Goal: Answer question/provide support: Answer question/provide support

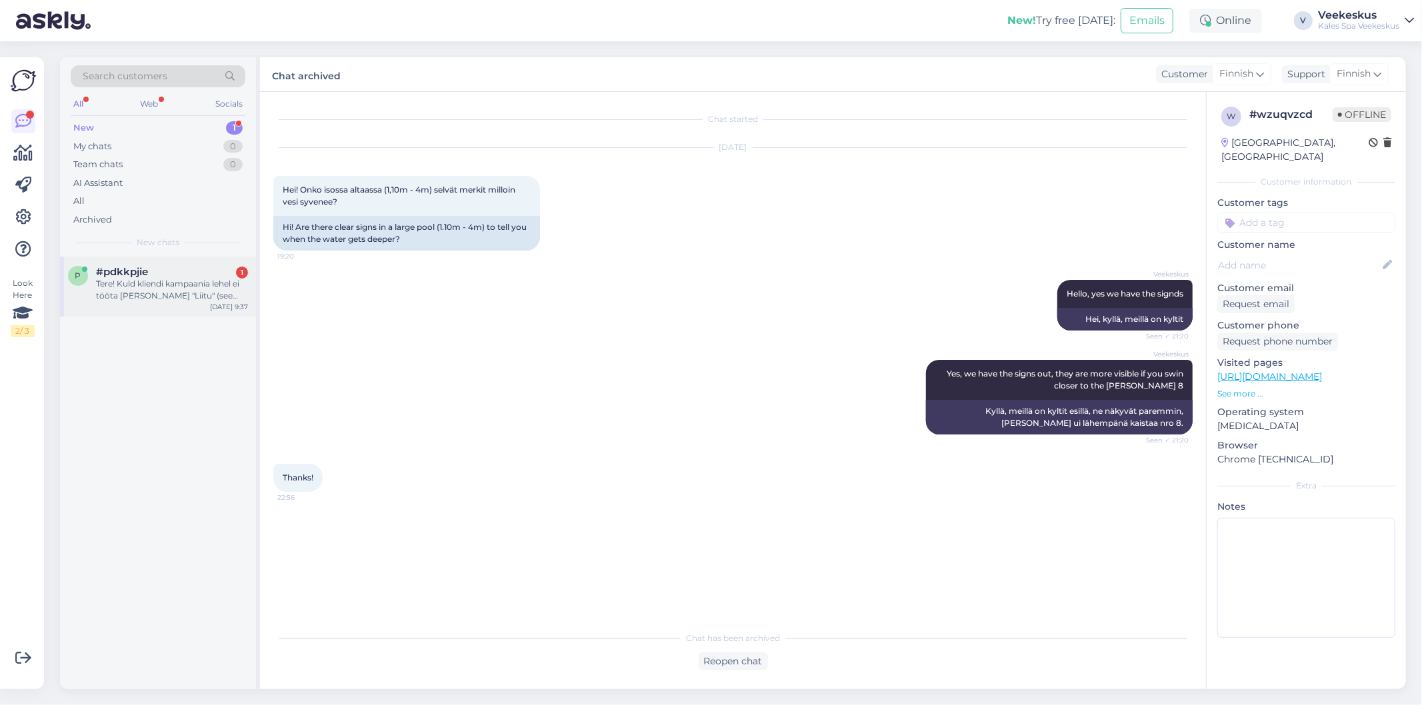
click at [182, 309] on div "p #pdkkpjie 1 Tere! Kuld kliendi kampaania lehel ei tööta [PERSON_NAME] "Liitu"…" at bounding box center [158, 287] width 196 height 60
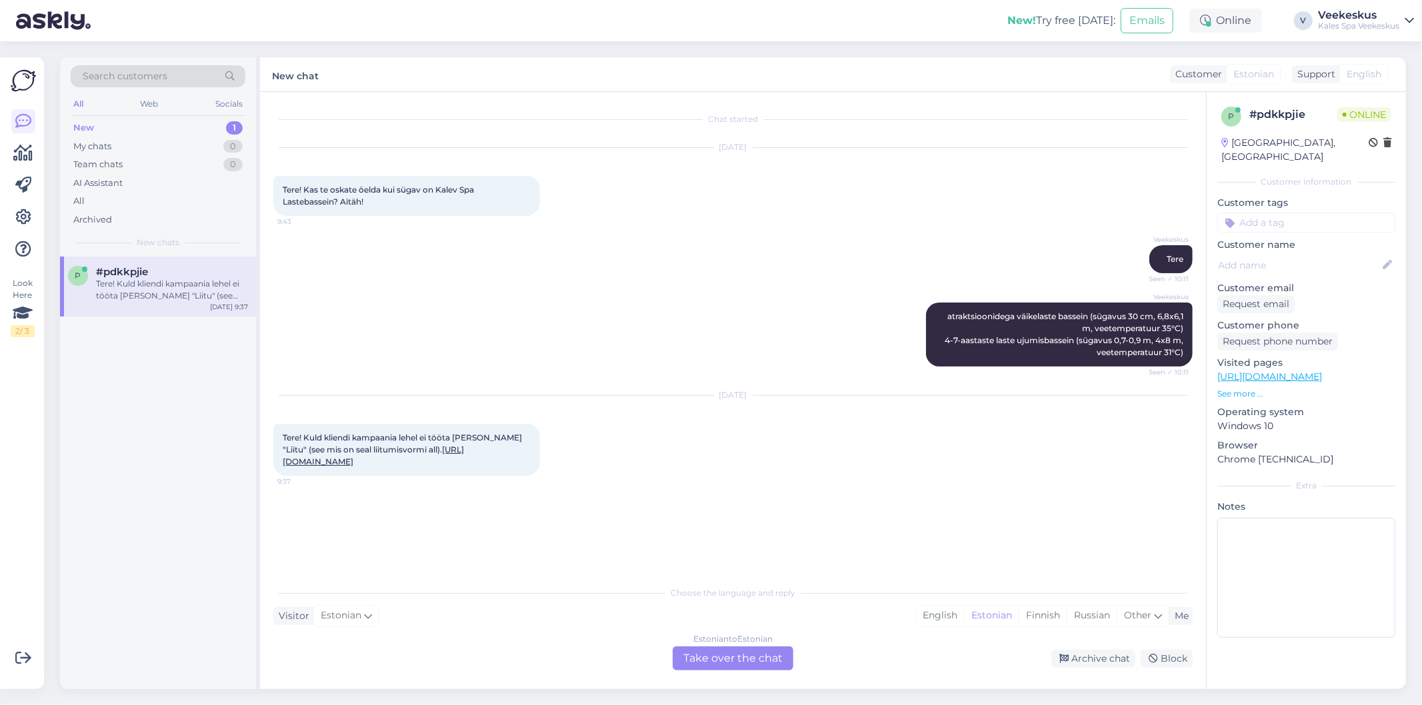
click at [340, 467] on link "[URL][DOMAIN_NAME]" at bounding box center [373, 456] width 181 height 22
click at [742, 661] on div "Estonian to Estonian Take over the chat" at bounding box center [733, 659] width 121 height 24
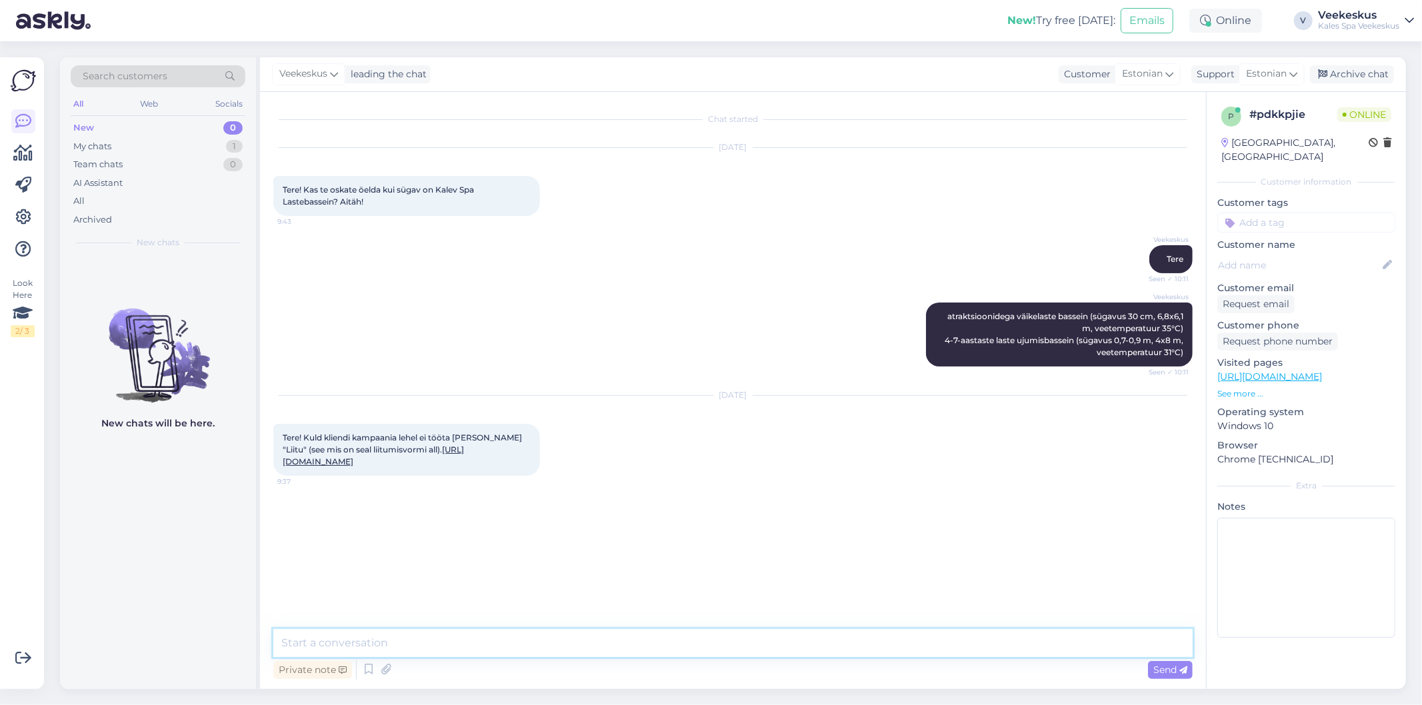
click at [707, 648] on textarea at bounding box center [732, 643] width 919 height 28
type textarea "T"
click at [367, 671] on icon at bounding box center [369, 670] width 16 height 20
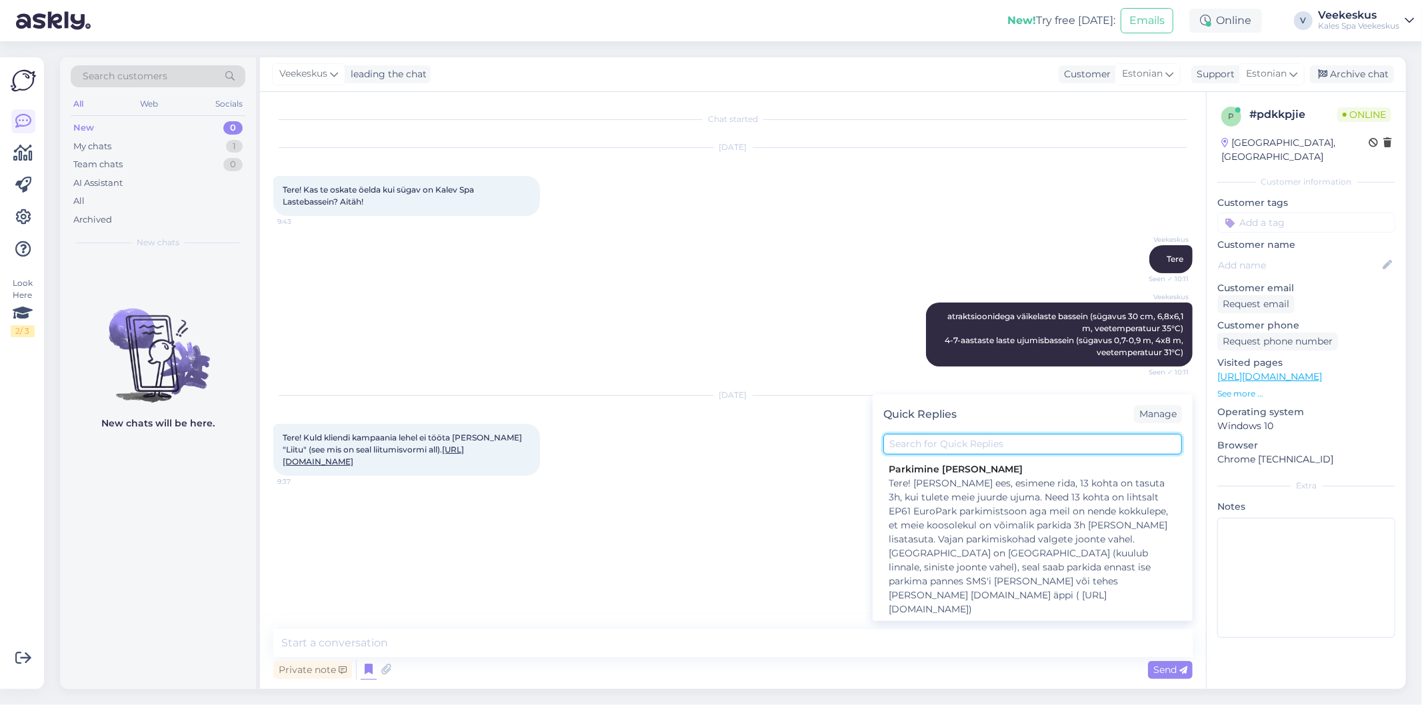
click at [913, 438] on input "text" at bounding box center [1032, 444] width 299 height 21
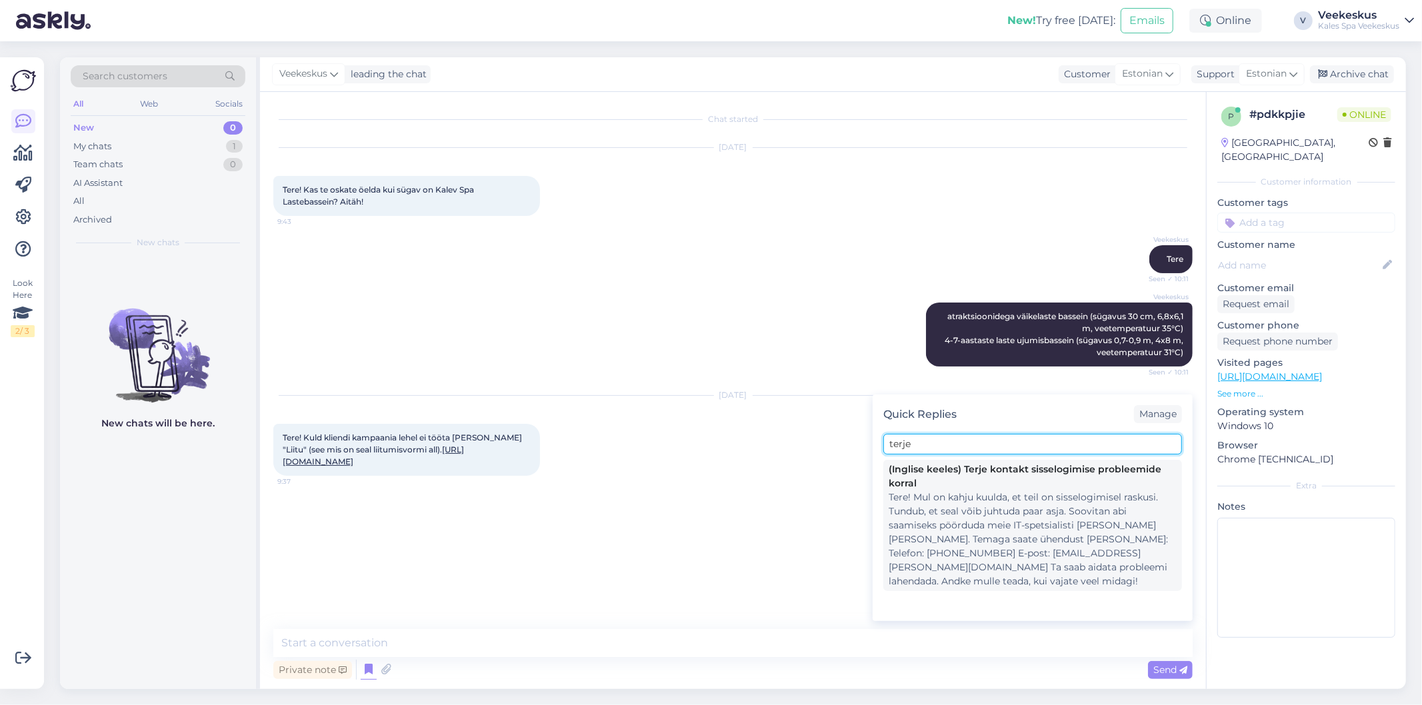
type input "terje"
click at [977, 461] on div "(Inglise keeles) Terje kontakt sisselogimise probleemide korral Tere! Mul on ka…" at bounding box center [1032, 525] width 299 height 131
type textarea "Tere! Mul on kahju kuulda, et teil on sisselogimisel raskusi. Tundub, et seal v…"
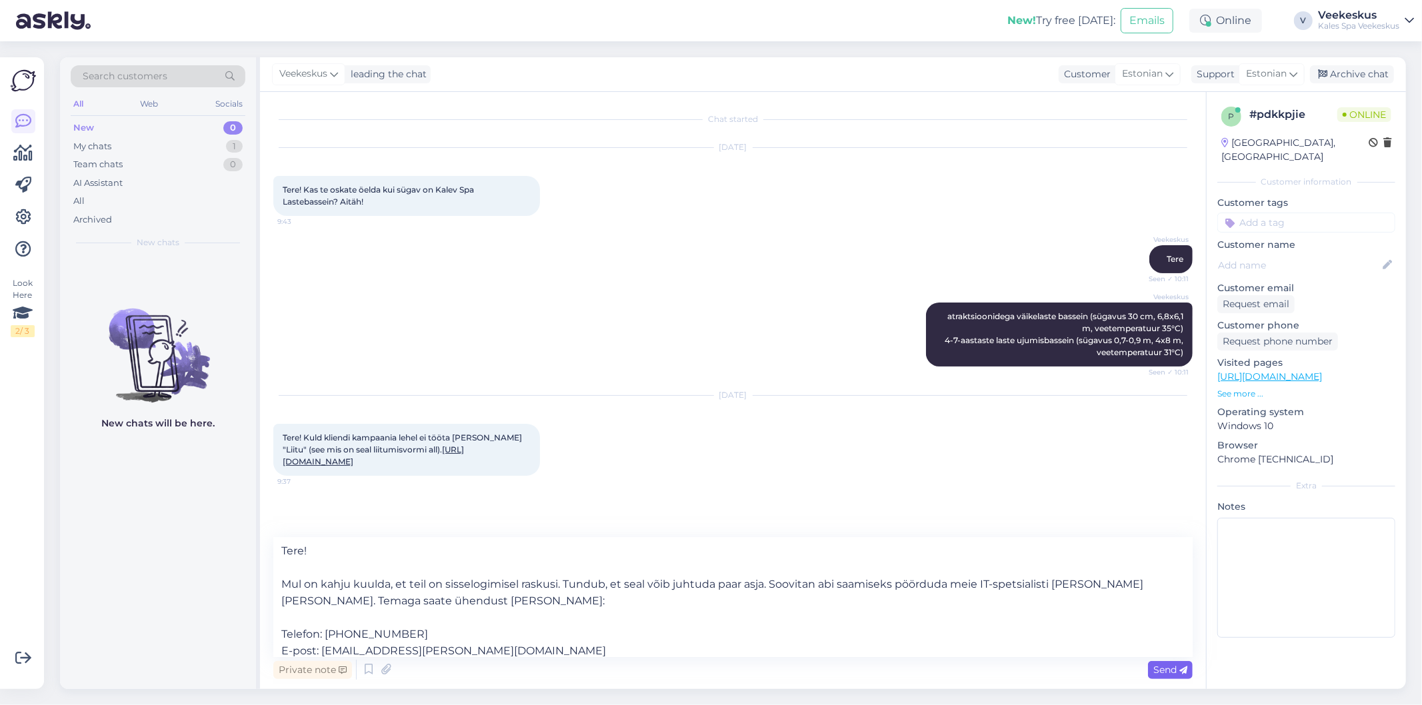
click at [1165, 663] on div "Send" at bounding box center [1170, 670] width 45 height 18
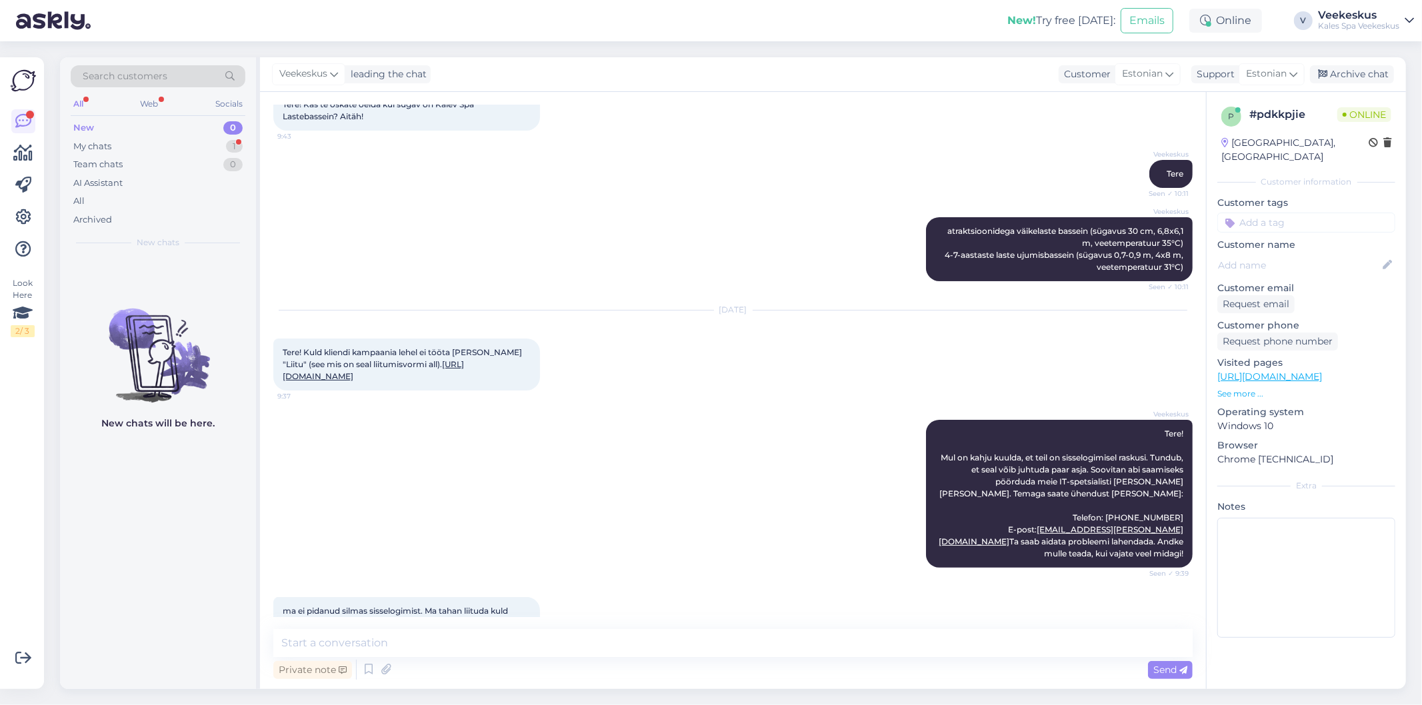
scroll to position [179, 0]
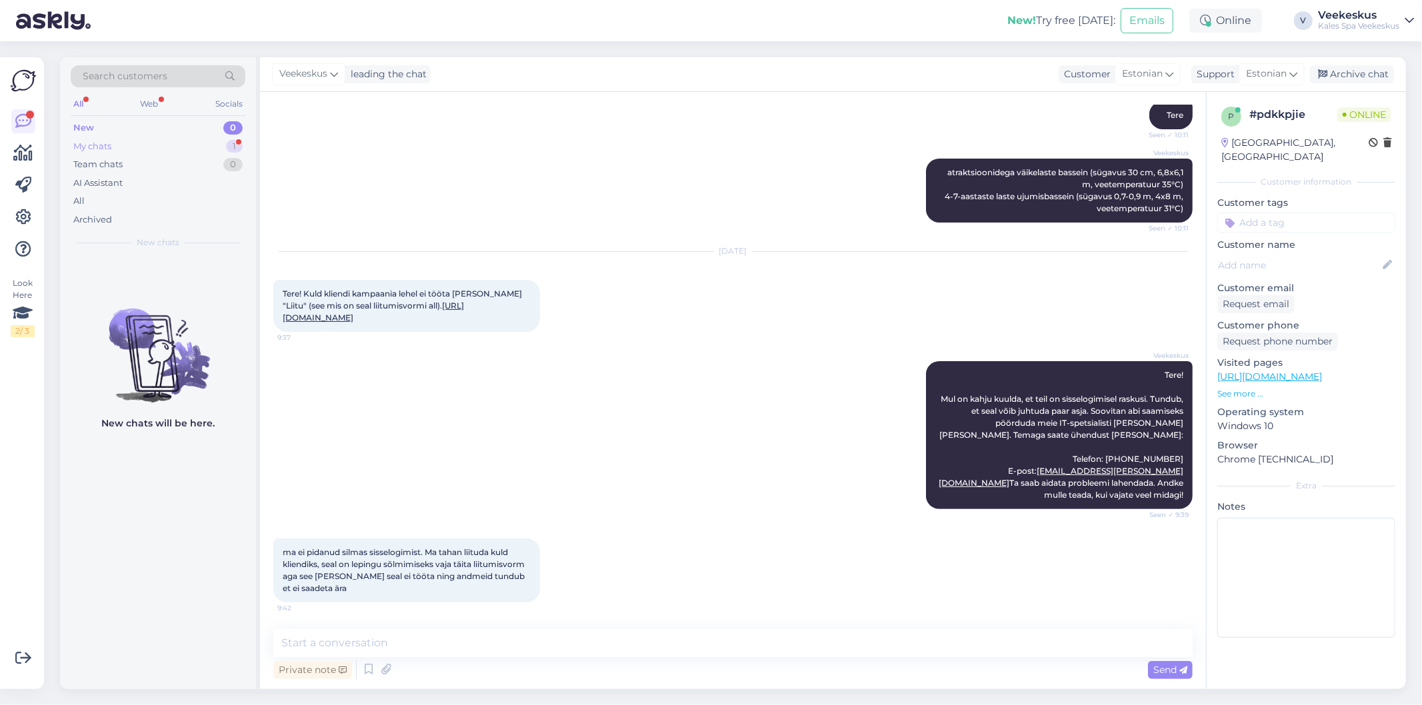
click at [185, 145] on div "My chats 1" at bounding box center [158, 146] width 175 height 19
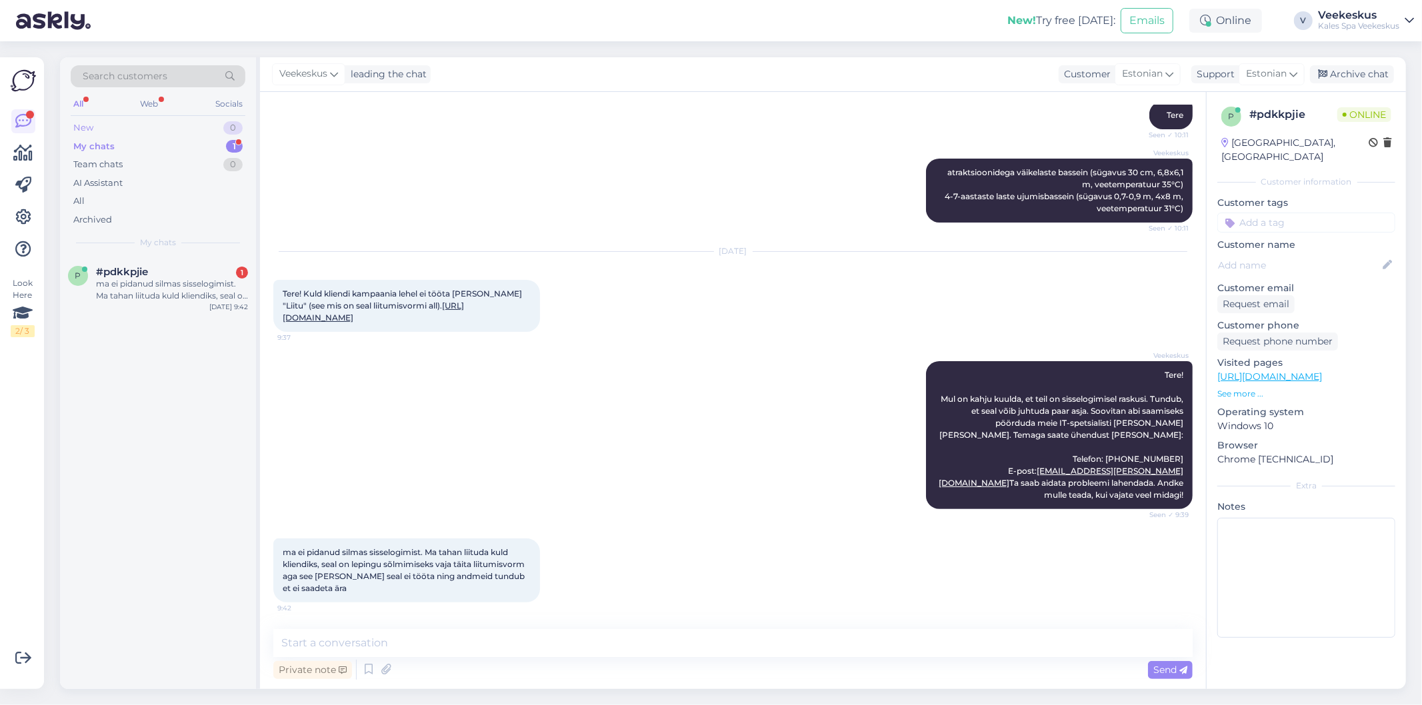
click at [191, 125] on div "New 0" at bounding box center [158, 128] width 175 height 19
click at [204, 281] on div "Hi. Is there a hot bath or you just have various types of swimming pools?" at bounding box center [172, 290] width 152 height 24
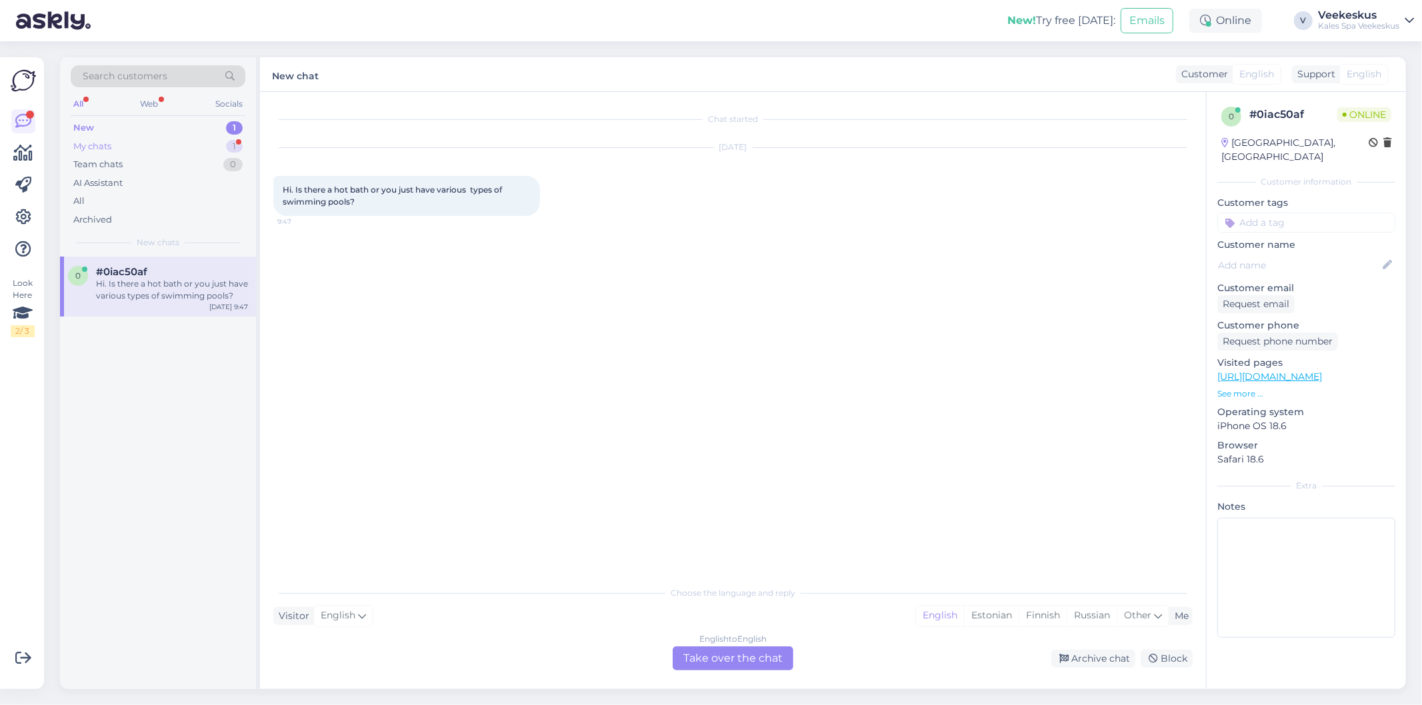
click at [178, 153] on div "My chats 1" at bounding box center [158, 146] width 175 height 19
click at [181, 269] on div "#pdkkpjie 1" at bounding box center [172, 272] width 152 height 12
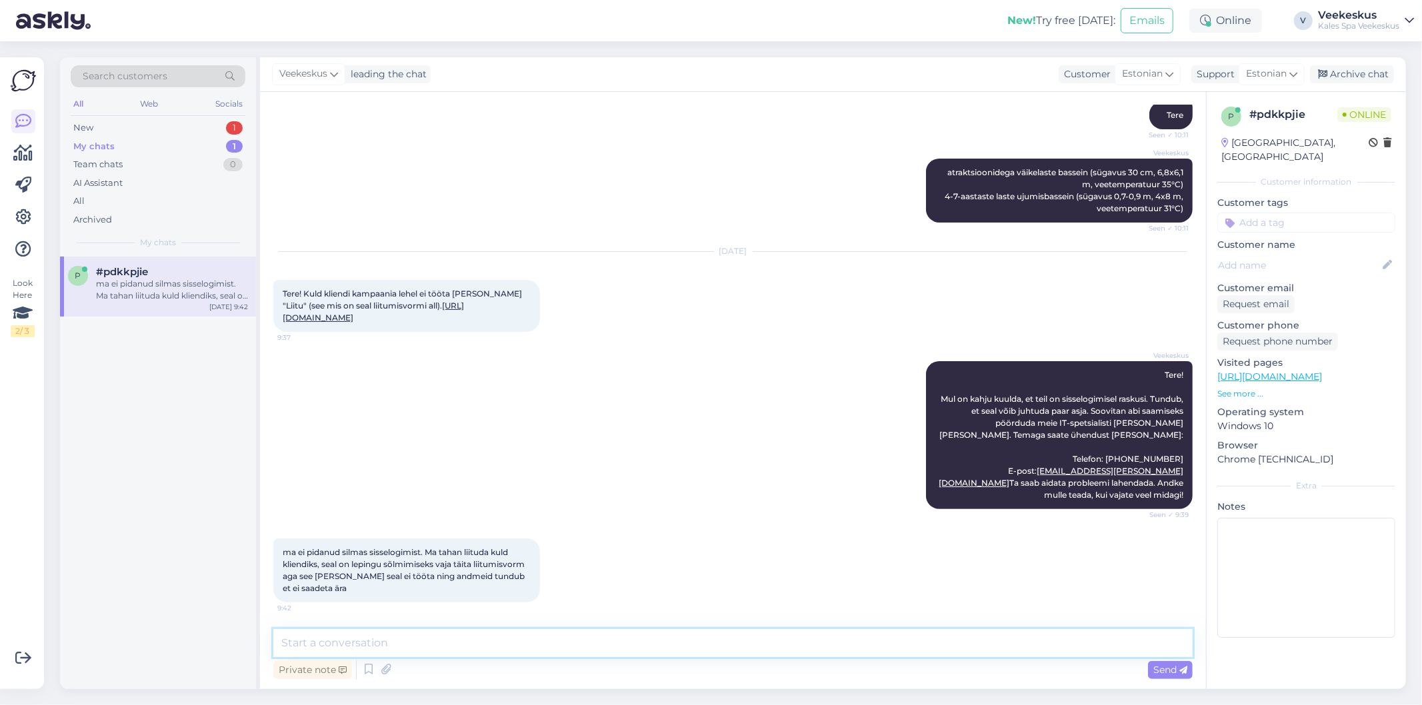
click at [492, 651] on textarea at bounding box center [732, 643] width 919 height 28
drag, startPoint x: 595, startPoint y: 645, endPoint x: 377, endPoint y: 655, distance: 217.5
click at [377, 655] on textarea "Võtke ühendust ja me suudame teie problemi lahendada." at bounding box center [732, 643] width 919 height 28
type textarea "V"
type textarea "Võtke ühendust telefoni numbri [PERSON_NAME], sest kahjuks kassast ma [PERSON_N…"
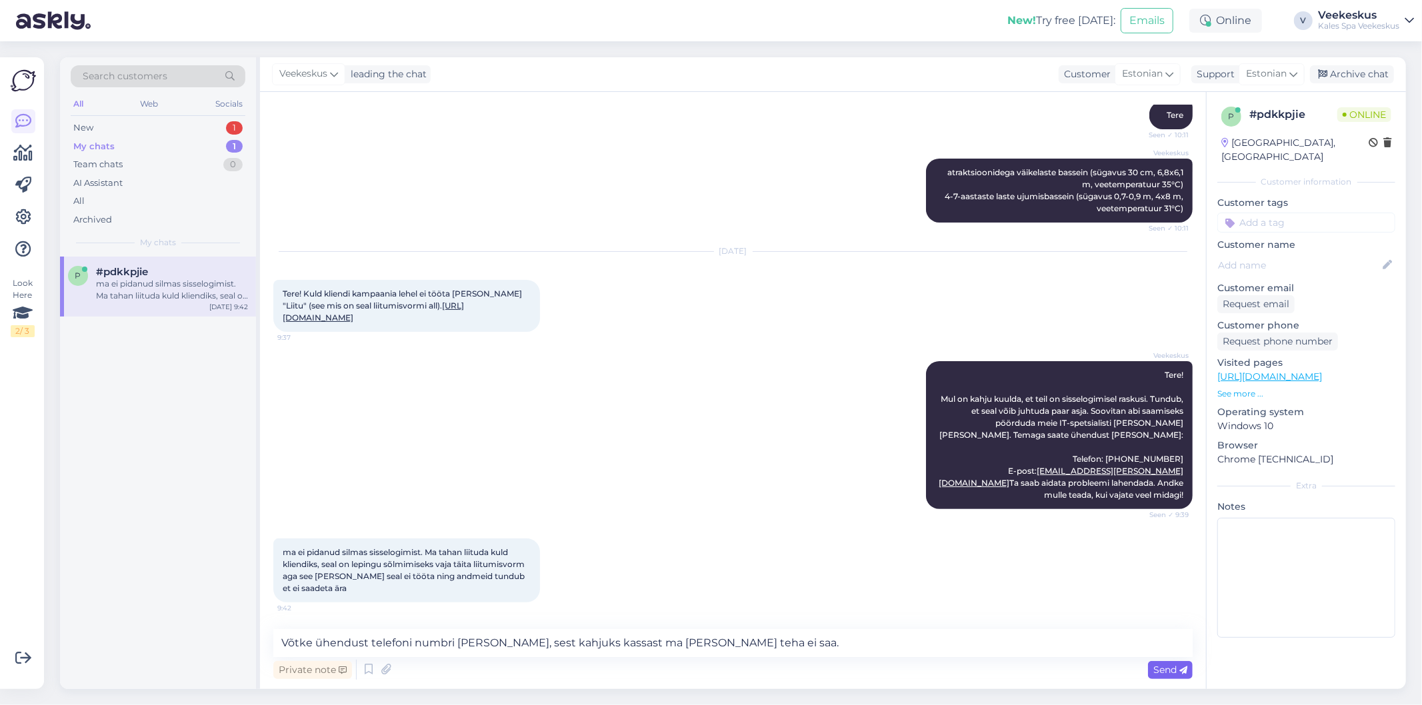
click at [1170, 674] on span "Send" at bounding box center [1170, 670] width 34 height 12
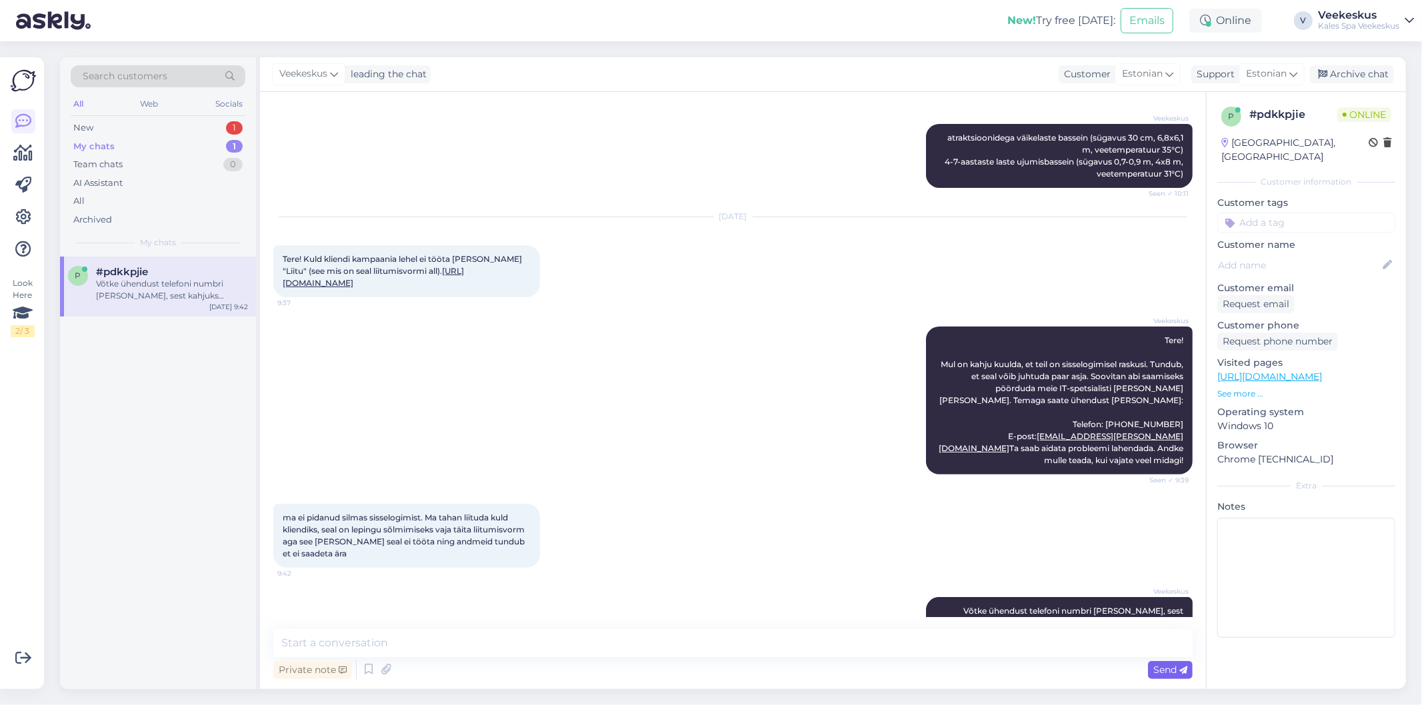
scroll to position [248, 0]
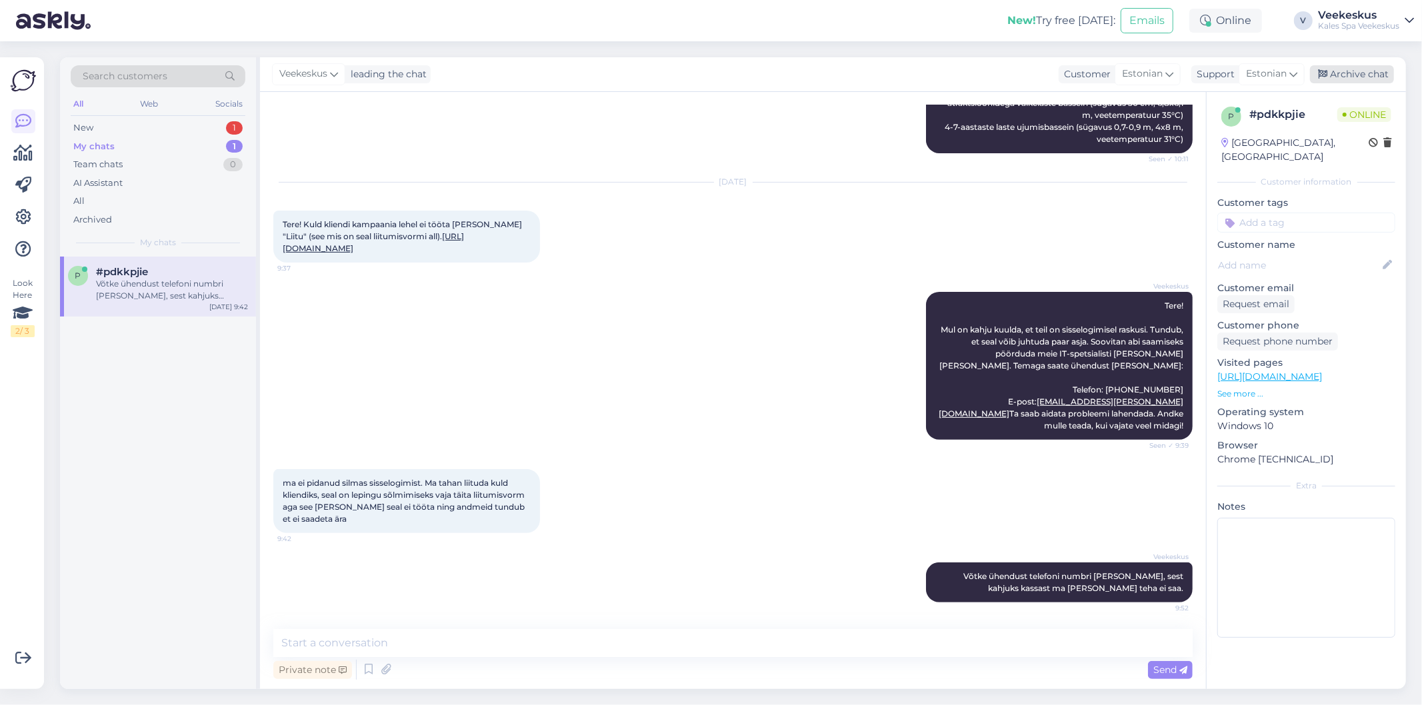
click at [1383, 76] on div "Archive chat" at bounding box center [1352, 74] width 84 height 18
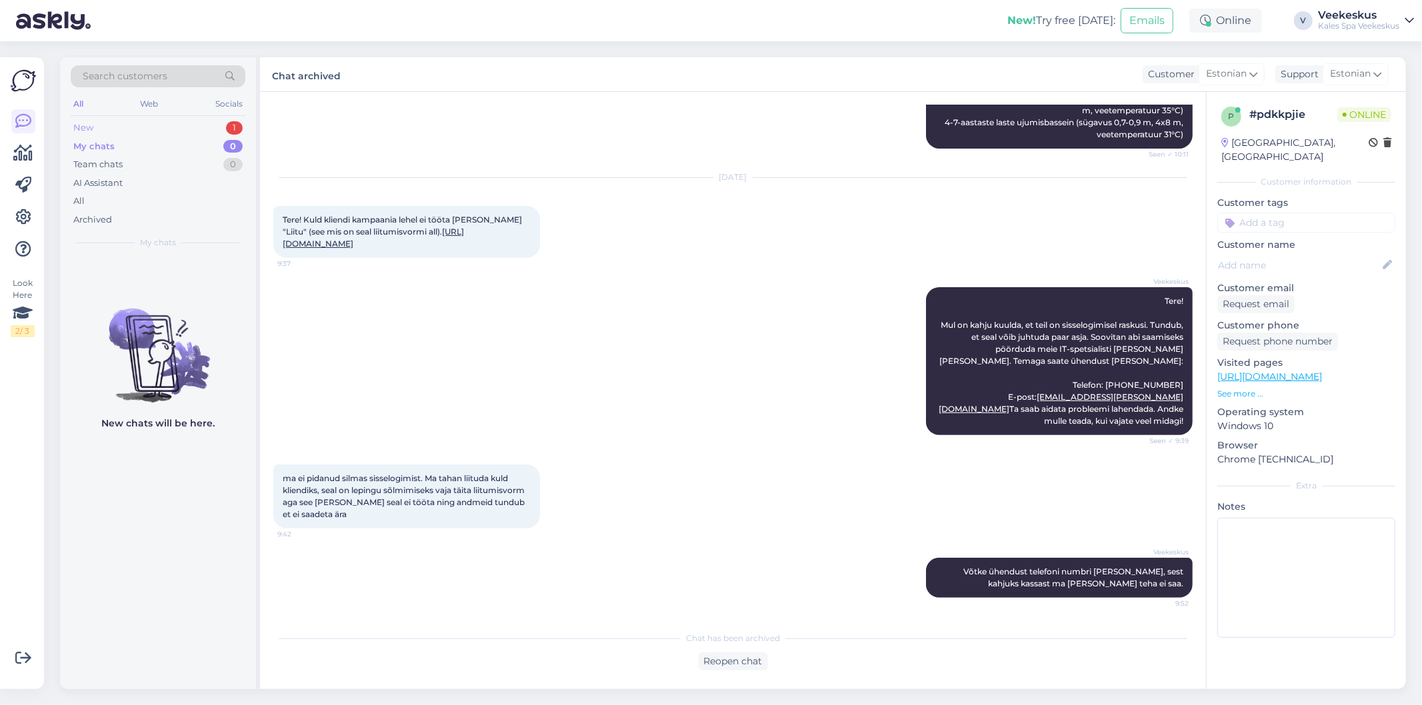
click at [152, 127] on div "New 1" at bounding box center [158, 128] width 175 height 19
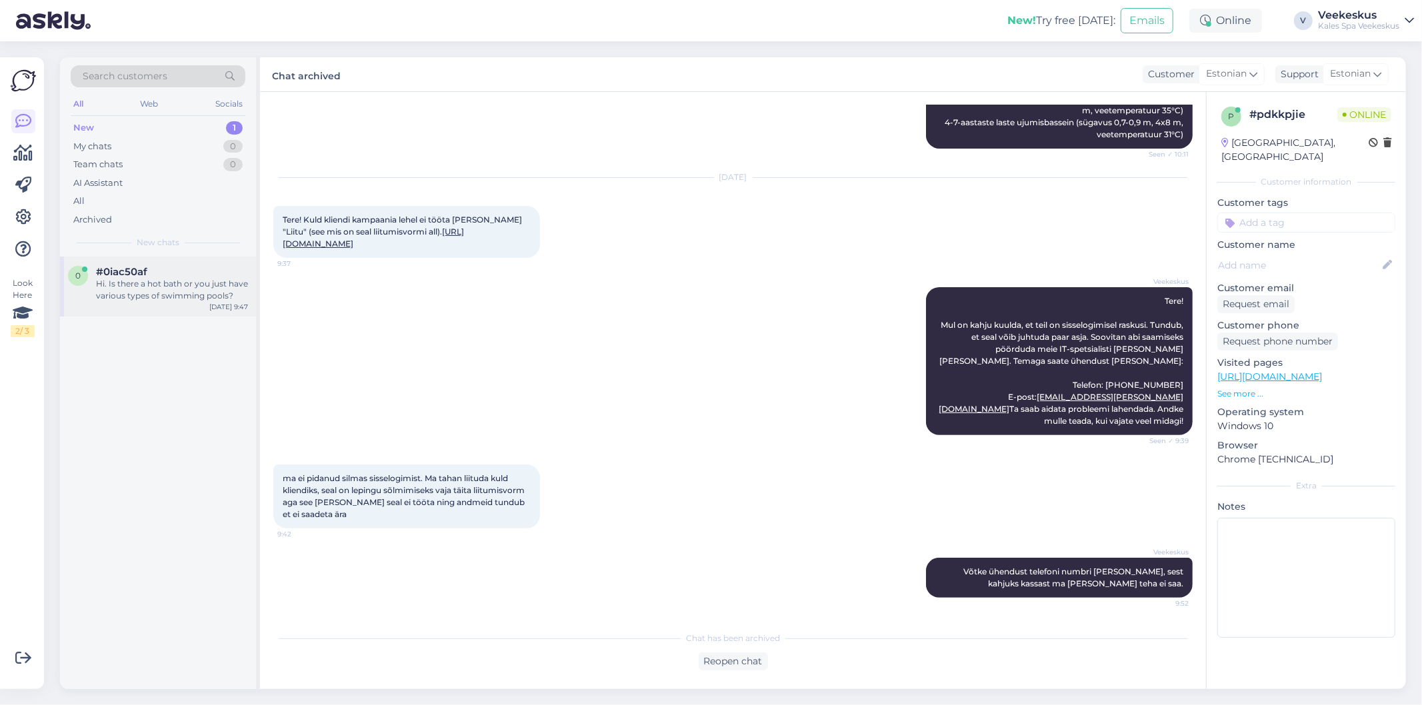
click at [169, 297] on div "Hi. Is there a hot bath or you just have various types of swimming pools?" at bounding box center [172, 290] width 152 height 24
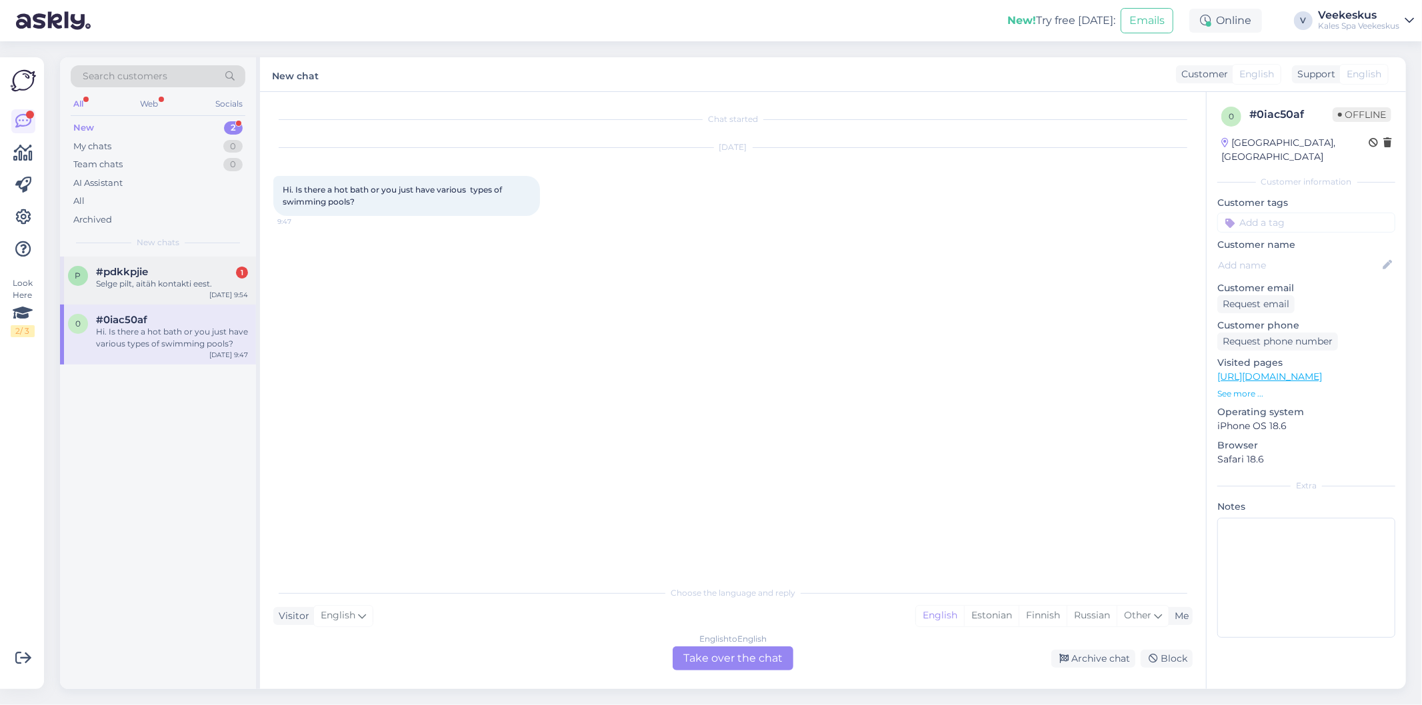
click at [125, 269] on span "#pdkkpjie" at bounding box center [122, 272] width 52 height 12
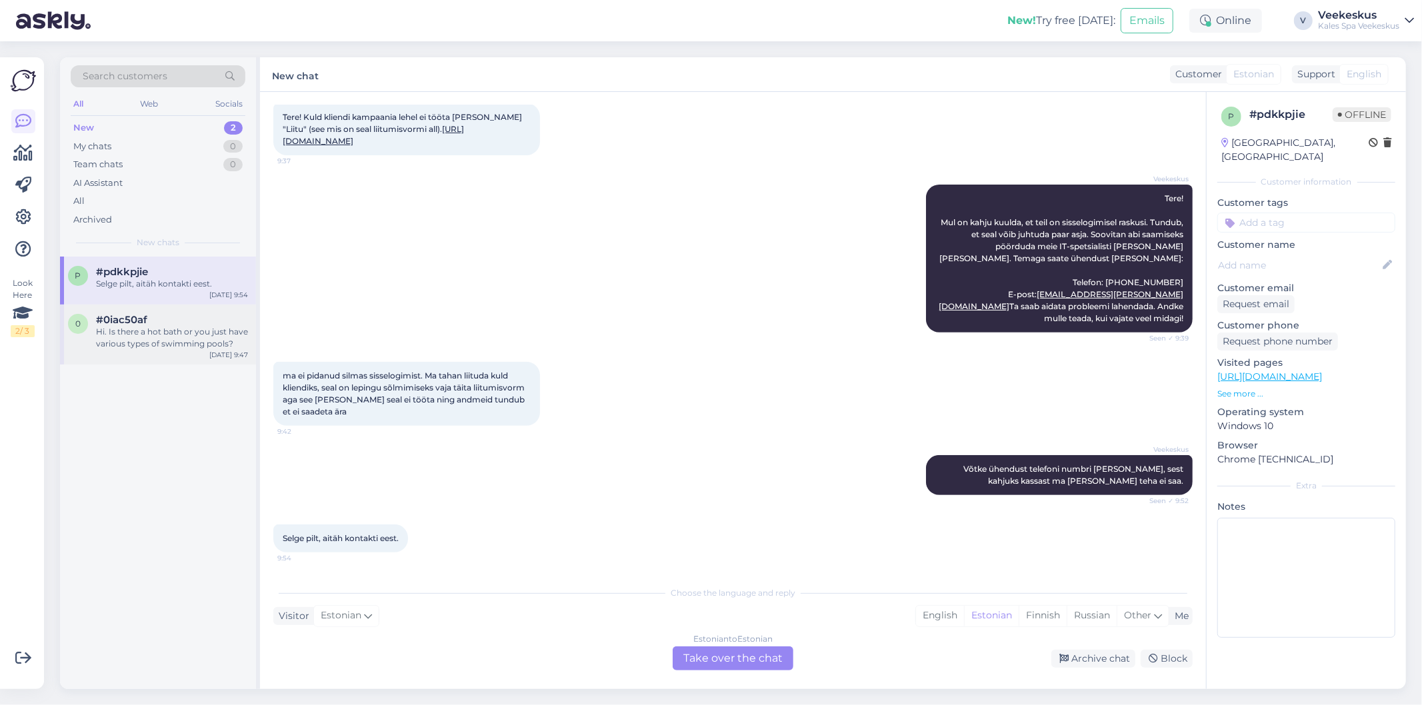
click at [190, 317] on div "#0iac50af" at bounding box center [172, 320] width 152 height 12
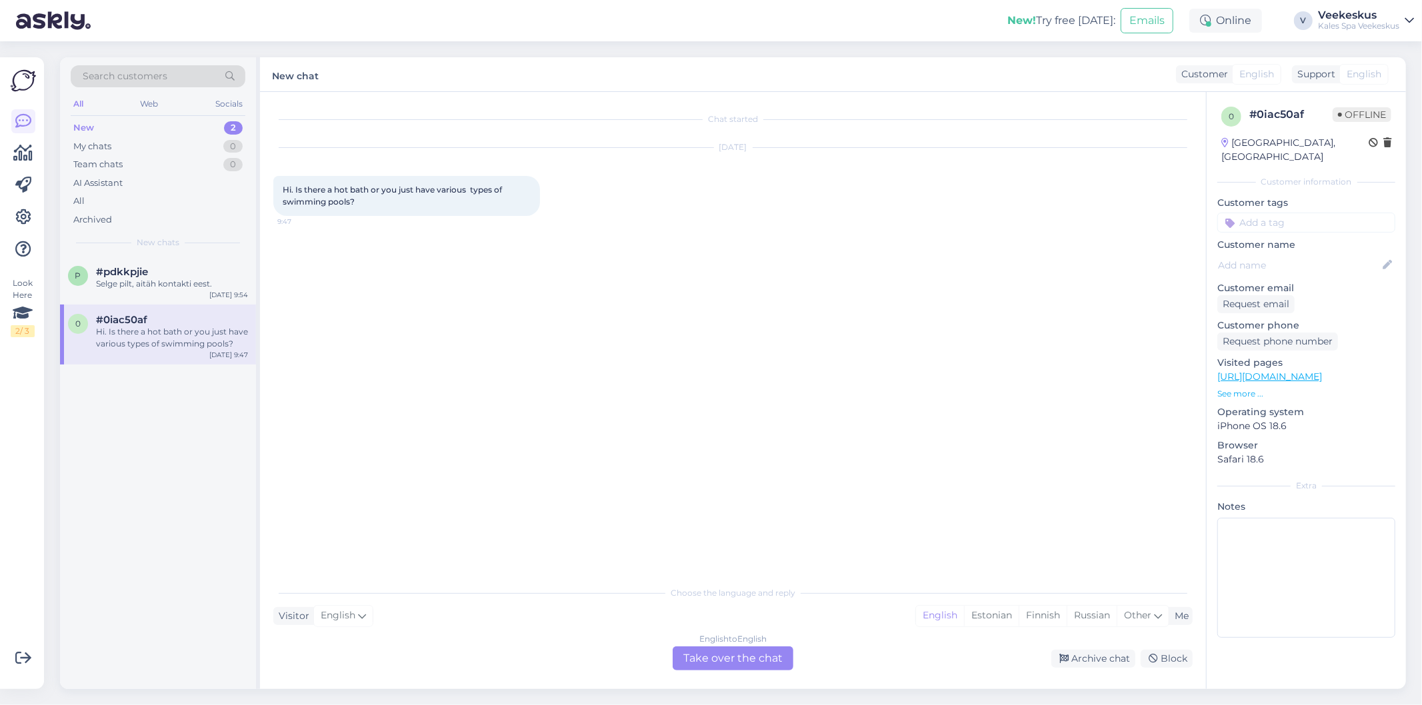
scroll to position [0, 0]
click at [994, 616] on div "Estonian" at bounding box center [991, 616] width 55 height 20
click at [727, 651] on div "English to Estonian Take over the chat" at bounding box center [733, 659] width 121 height 24
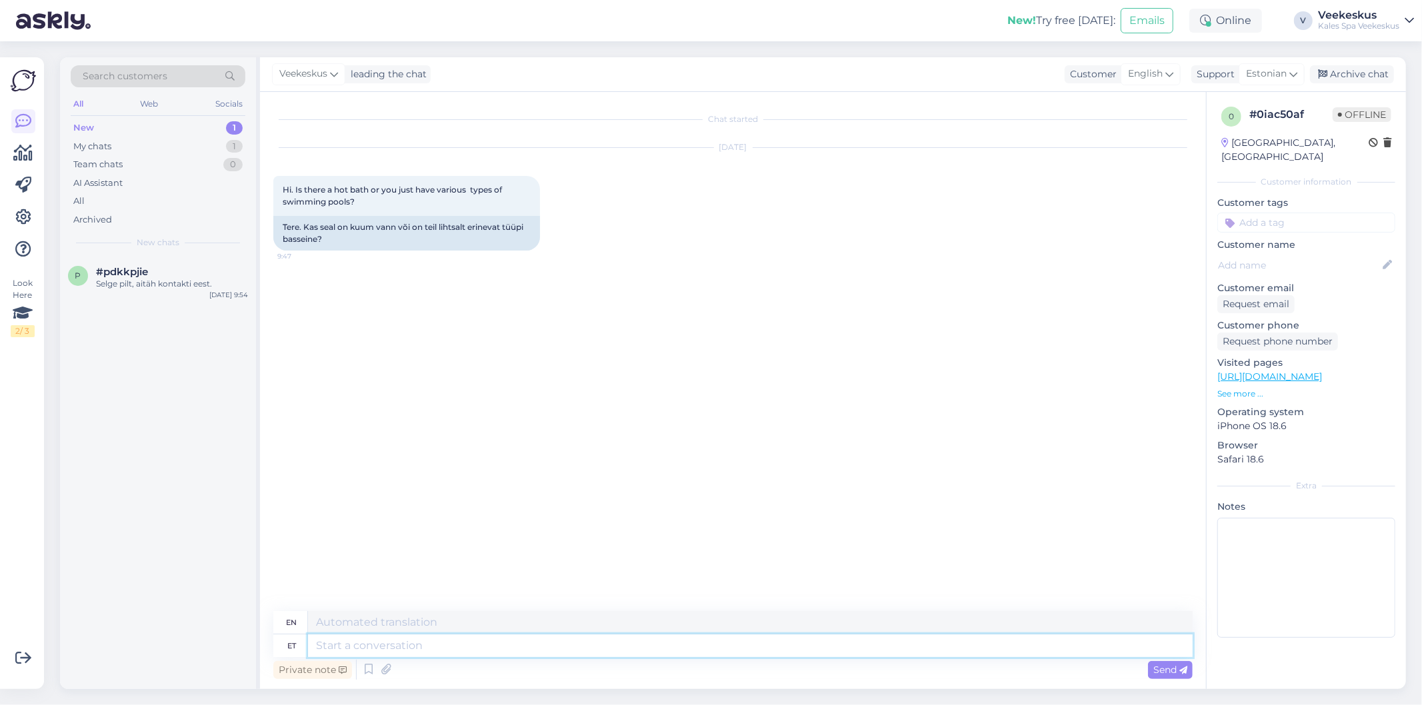
click at [553, 648] on textarea at bounding box center [750, 646] width 884 height 23
click at [485, 657] on textarea at bounding box center [750, 646] width 884 height 23
type textarea "Tere!"
type textarea "Hello!"
type textarea "Tere! meil"
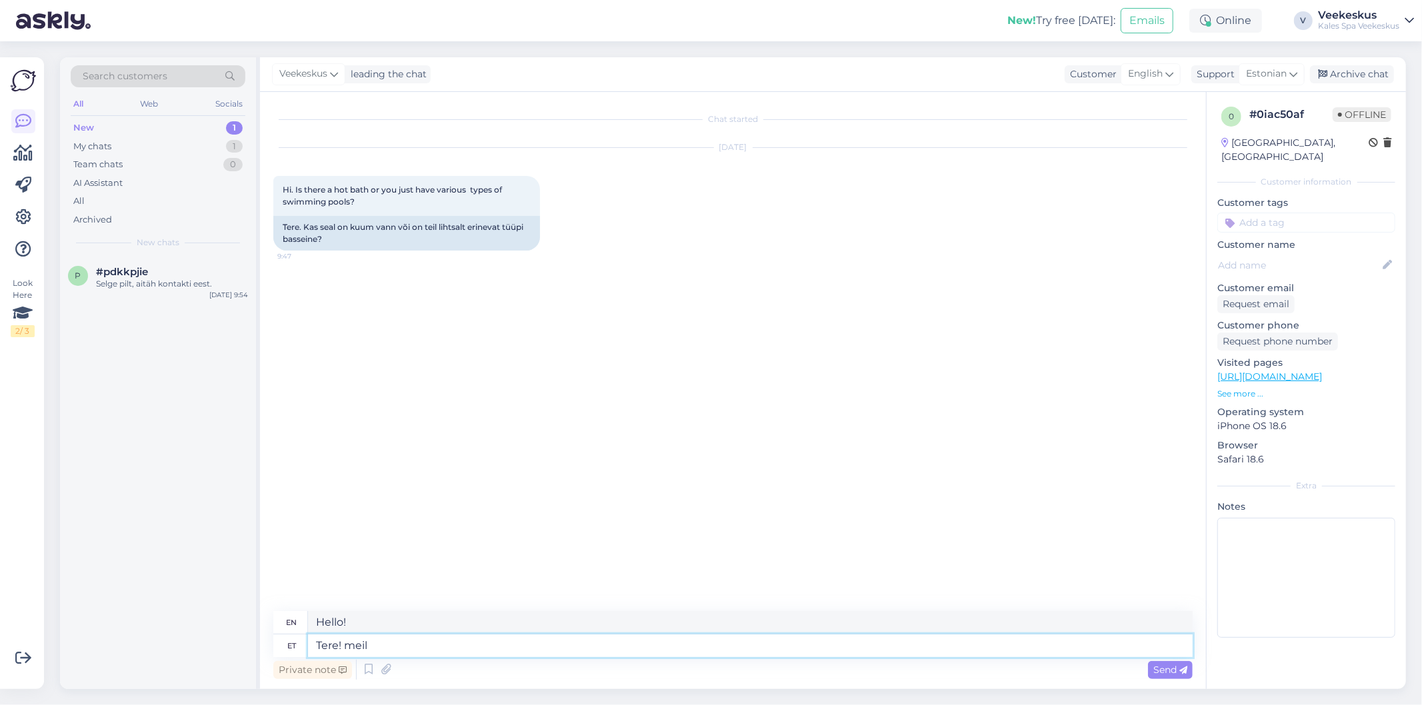
type textarea "Hello! we have"
type textarea "Tere!"
type textarea "Hello!"
type textarea "Tere! [GEOGRAPHIC_DATA]"
type textarea "Hello! At the [GEOGRAPHIC_DATA]"
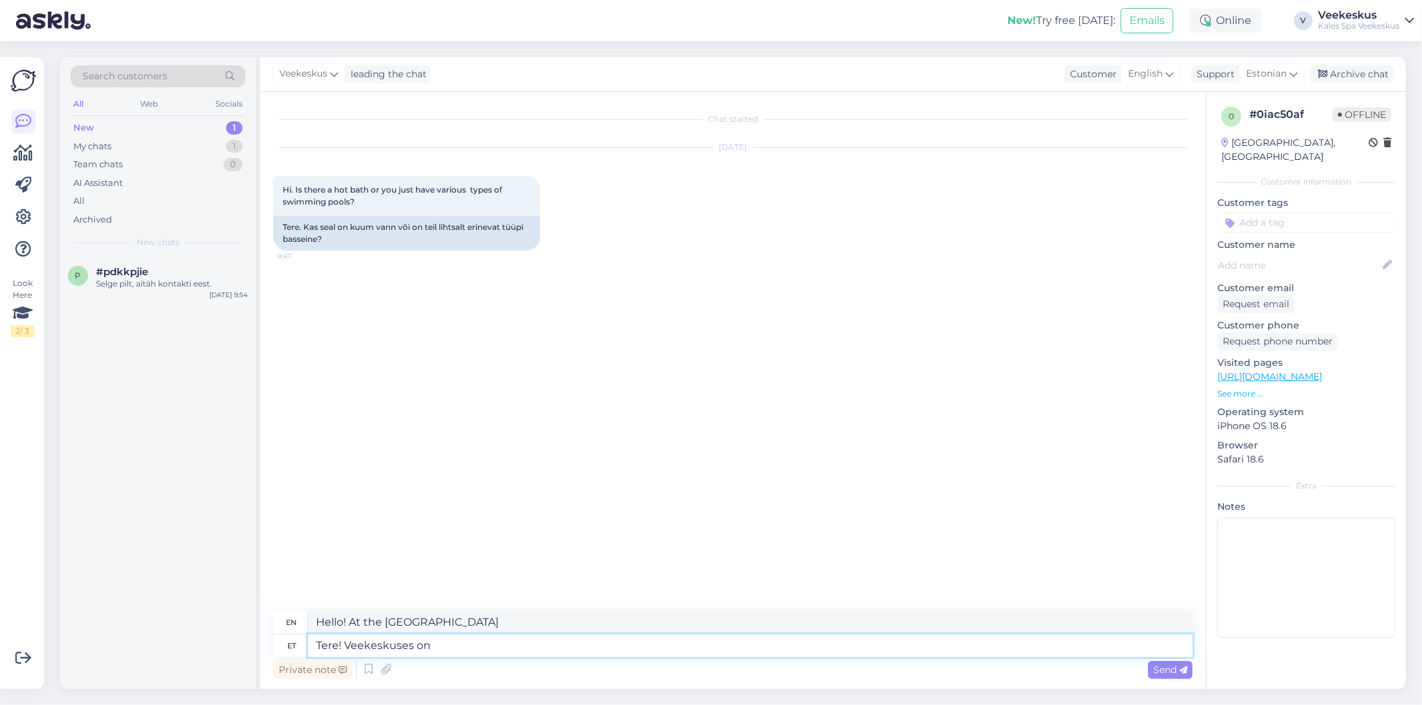
type textarea "Tere! Veekeskuses on m"
type textarea "Hello! The water park has"
type textarea "Tere! Veekeskuses on meil"
type textarea "Hello! We have a water park"
type textarea "Tere! Veekeskuses on meil 50"
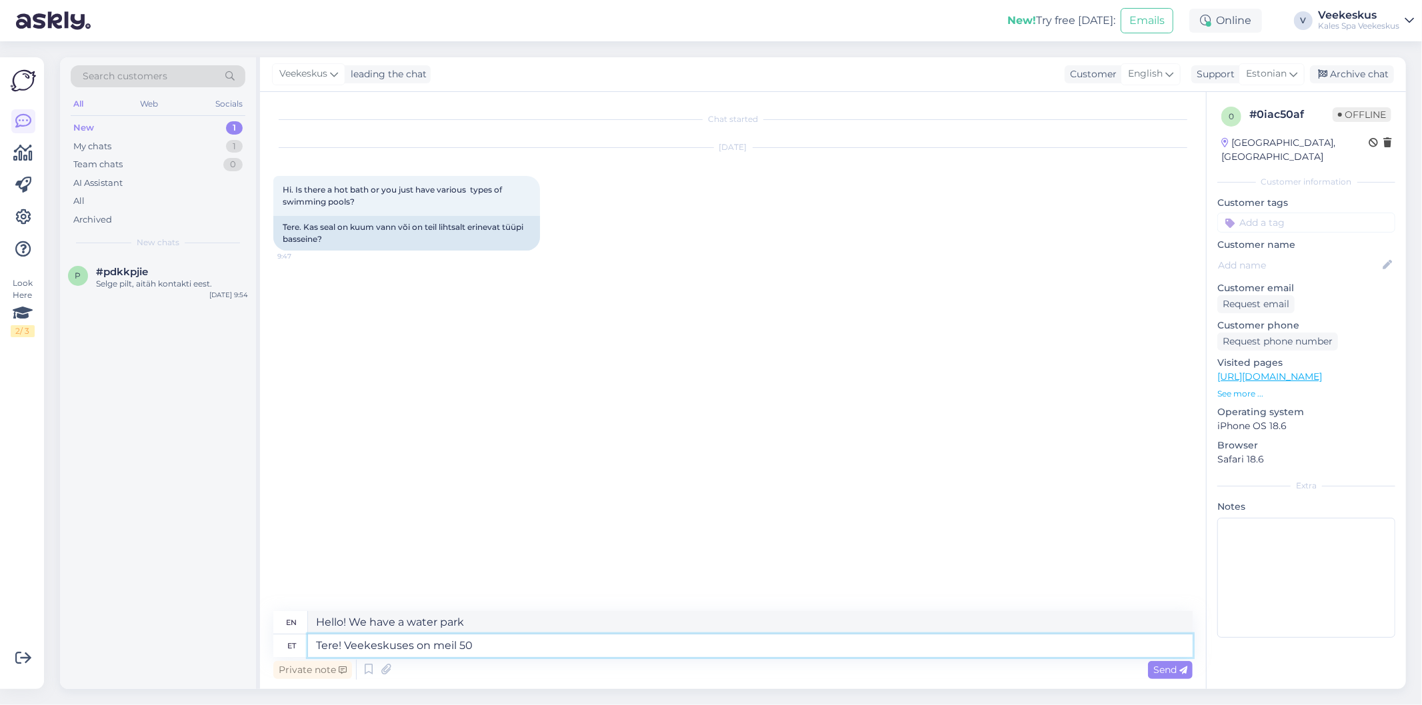
type textarea "Hello! We have 50 in the water park."
type textarea "Tere! Veekeskuses on meil 50m"
type textarea "Hello! We have 50m in the water park."
type textarea "Tere! Veekeskuses on meil 50m bassein"
type textarea "Hello! We have a 50m pool at the water park."
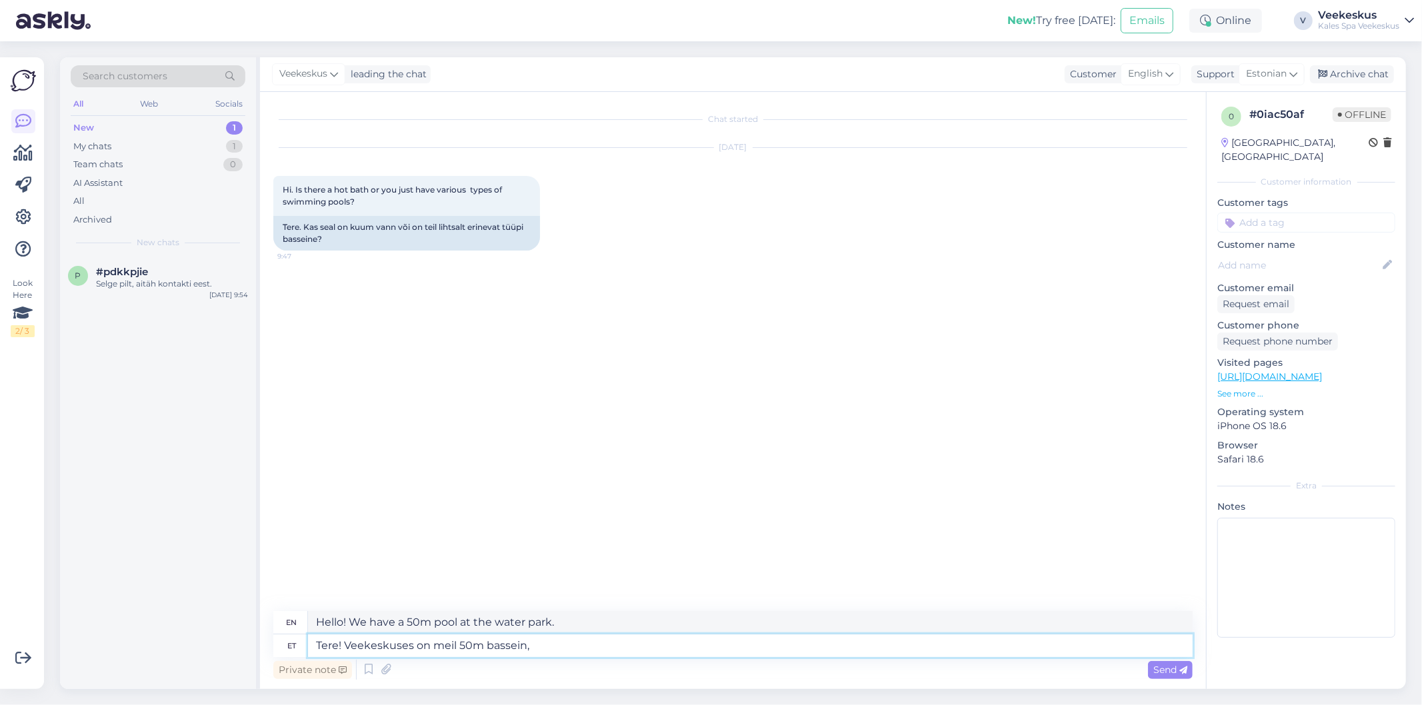
type textarea "Tere! Veekeskuses on meil 50m bassein,"
type textarea "Hello! We have a 50m swimming pool in the water center,"
type textarea "Tere! Veekeskuses on meil 50m bassein, ringvolu b"
type textarea "Hello! We have a 50m swimming pool, a lap pool in the water center."
type textarea "Tere! Veekeskuses on meil 50m bassein, ringvolu bassein,"
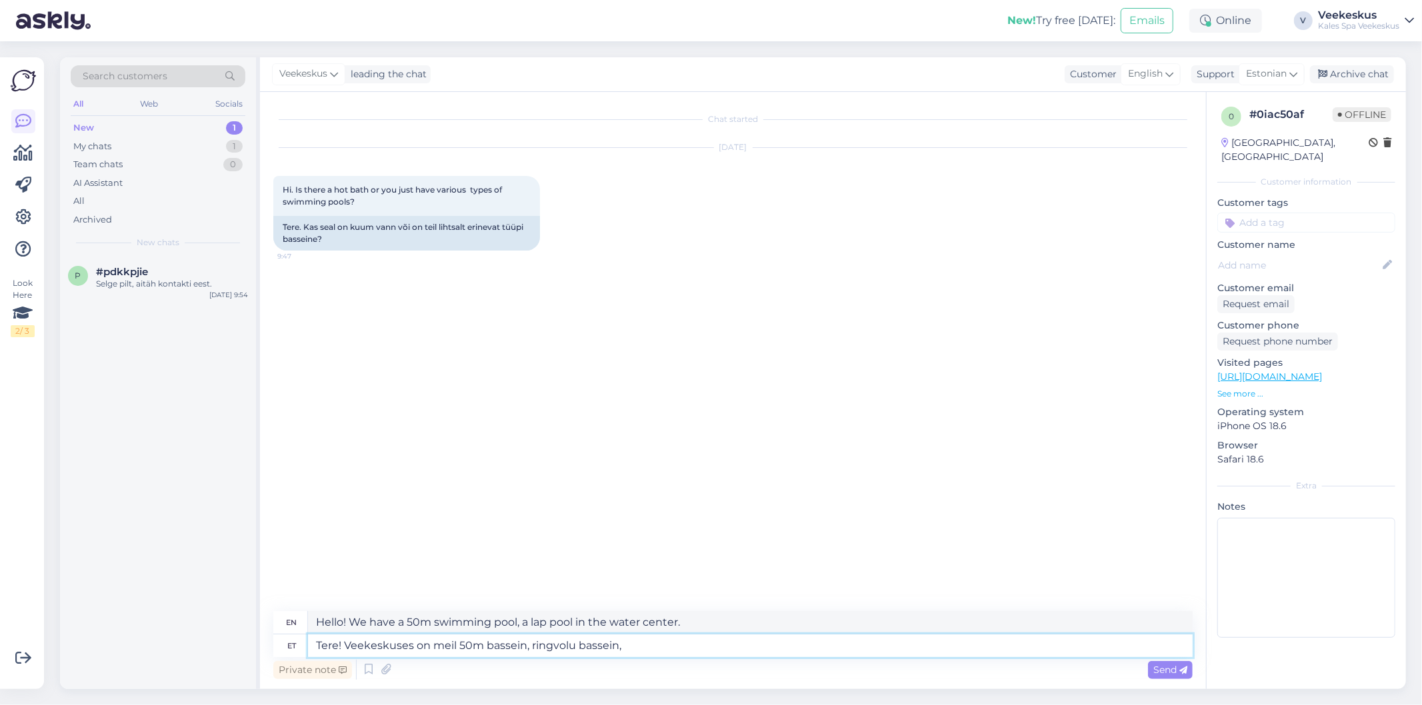
type textarea "Hello! In the water center we have a 50m pool, a lap pool,"
type textarea "Tere! Veekeskuses on meil 50m bassein, ringvolu bassein, väikelaste b"
type textarea "Hello! In the water center we have a 50m pool, a lap pool, a toddler pool"
type textarea "Tere! Veekeskuses on meil 50m bassein, ringvolu bassein, väikelaste bassein"
type textarea "Hello! In the water center we have a 50m pool, a lap pool, and a toddler pool."
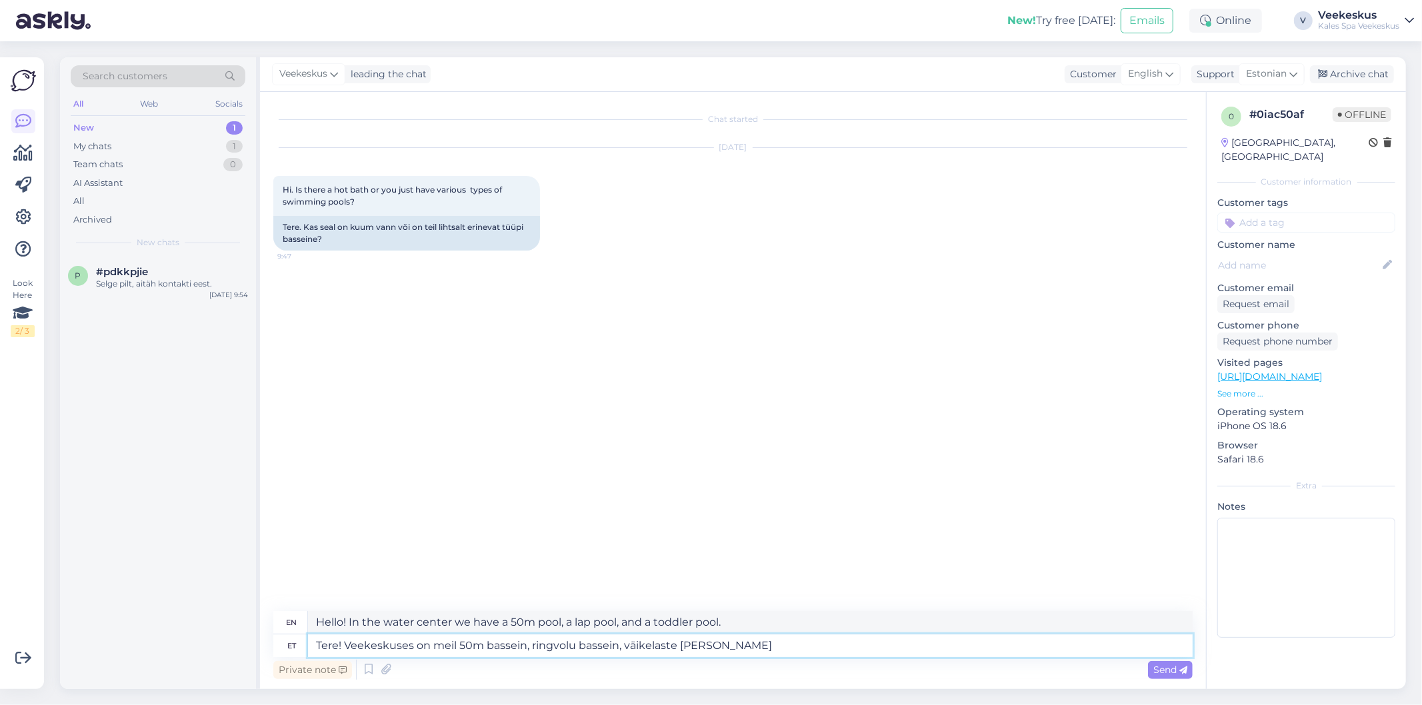
type textarea "Tere! Veekeskuses on meil 50m bassein, ringvolu bassein, väikelaste [PERSON_NAM…"
type textarea "Hello! In the water center we have a 50m pool, a lap pool, a toddler pool and"
type textarea "Tere! Veekeskuses on meil 50m bassein, ringvolu bassein, väikelaste [PERSON_NAM…"
type textarea "Hello! In the water center we have a 50m pool, a lap pool, a toddler pool and a…"
type textarea "Tere! Veekeskuses on meil 50m bassein, ringvolu bassein, väikelaste [PERSON_NAM…"
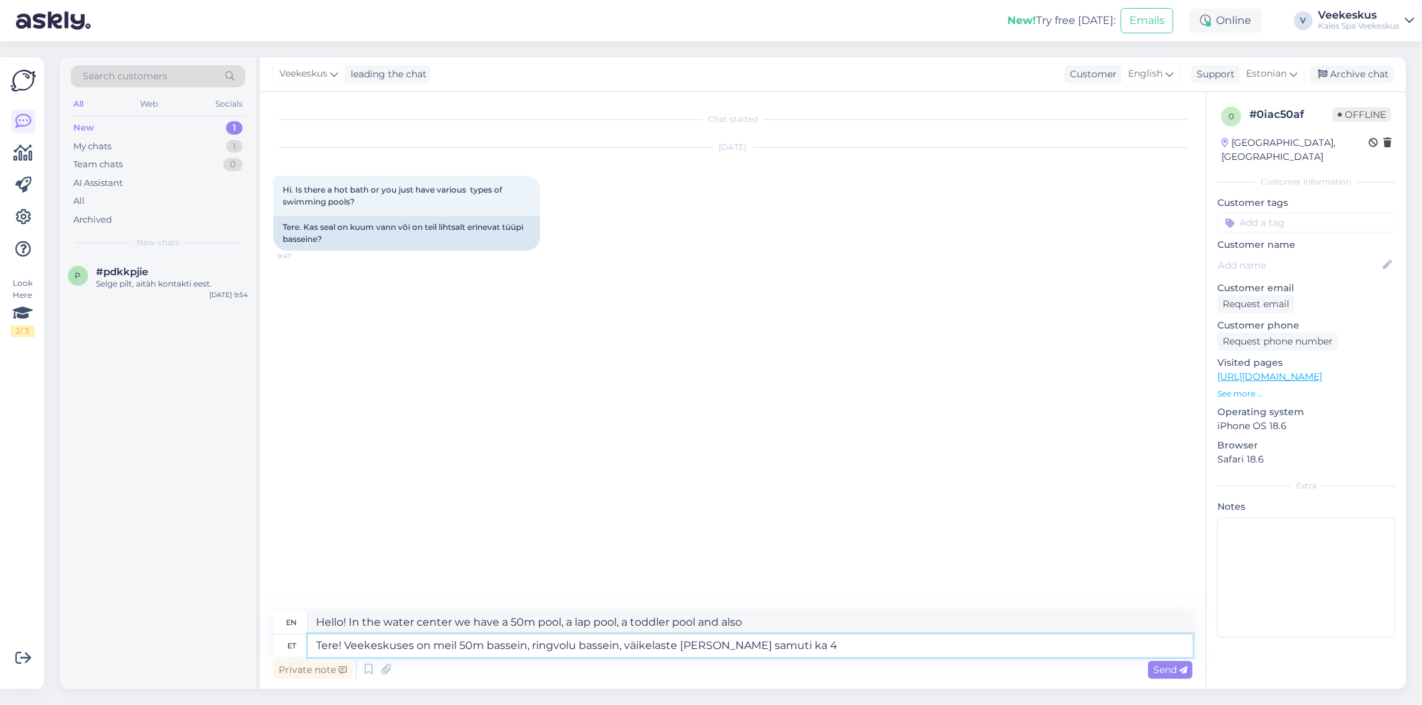
type textarea "Hello! In the water center we have a 50m pool, a lap pool, a toddler pool and a…"
type textarea "Tere! Veekeskuses on meil 50m bassein, ringvolu bassein, väikelaste [PERSON_NAM…"
type textarea "Hello! In the water center we have a 50m pool, a lap pool, a toddler pool and a…"
type textarea "Tere! Veekeskuses on meil 50m bassein, ringvolu bassein, väikelaste [PERSON_NAM…"
type textarea "Hello! In the water center we have a 50m pool, a lap pool, a toddler pool and a…"
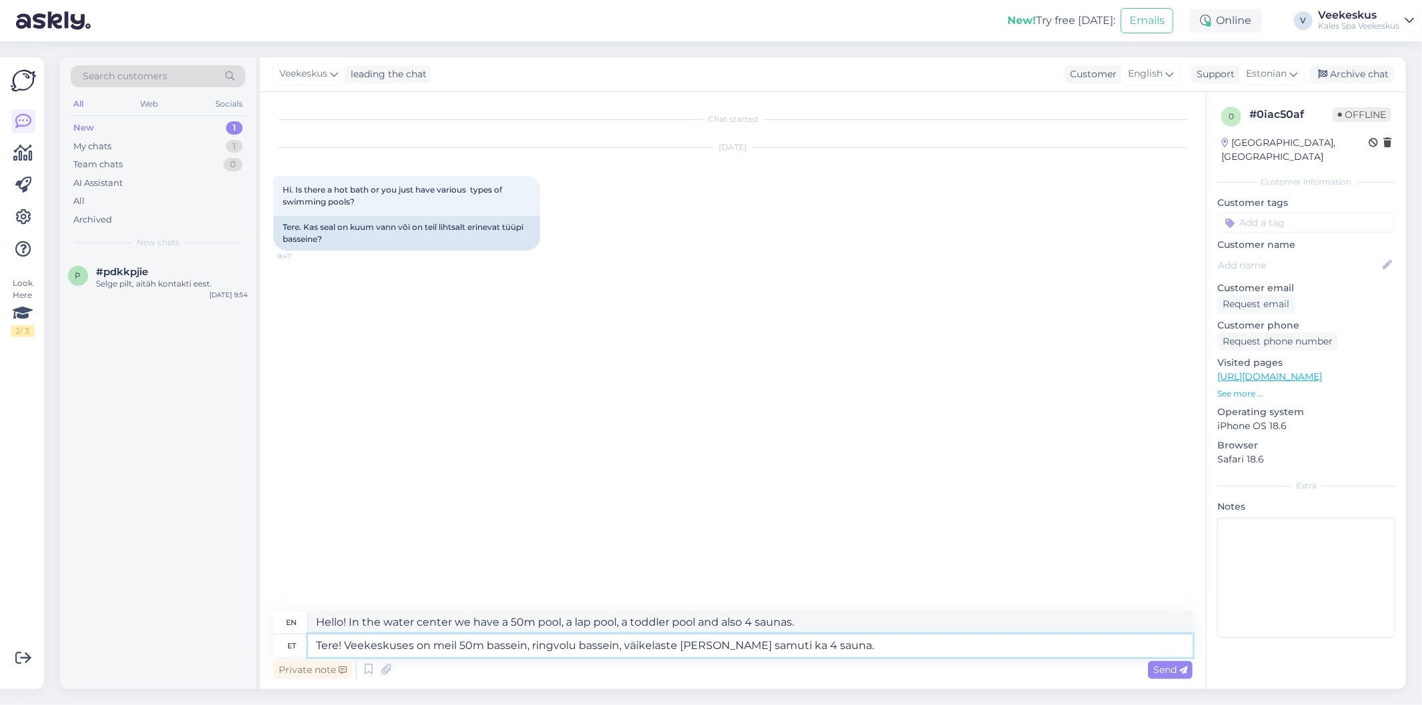
type textarea "Tere! Veekeskuses on meil 50m bassein, ringvolu bassein, väikelaste [PERSON_NAM…"
type textarea "Hello! In the water center we have a 50m swimming pool, a lap pool, a toddler p…"
type textarea "Tere! Veekeskuses on meil 50m bassein, ringvolu bassein, väikelaste [PERSON_NAM…"
drag, startPoint x: 1162, startPoint y: 675, endPoint x: 1160, endPoint y: 663, distance: 12.3
click at [1162, 675] on span "Send" at bounding box center [1170, 670] width 34 height 12
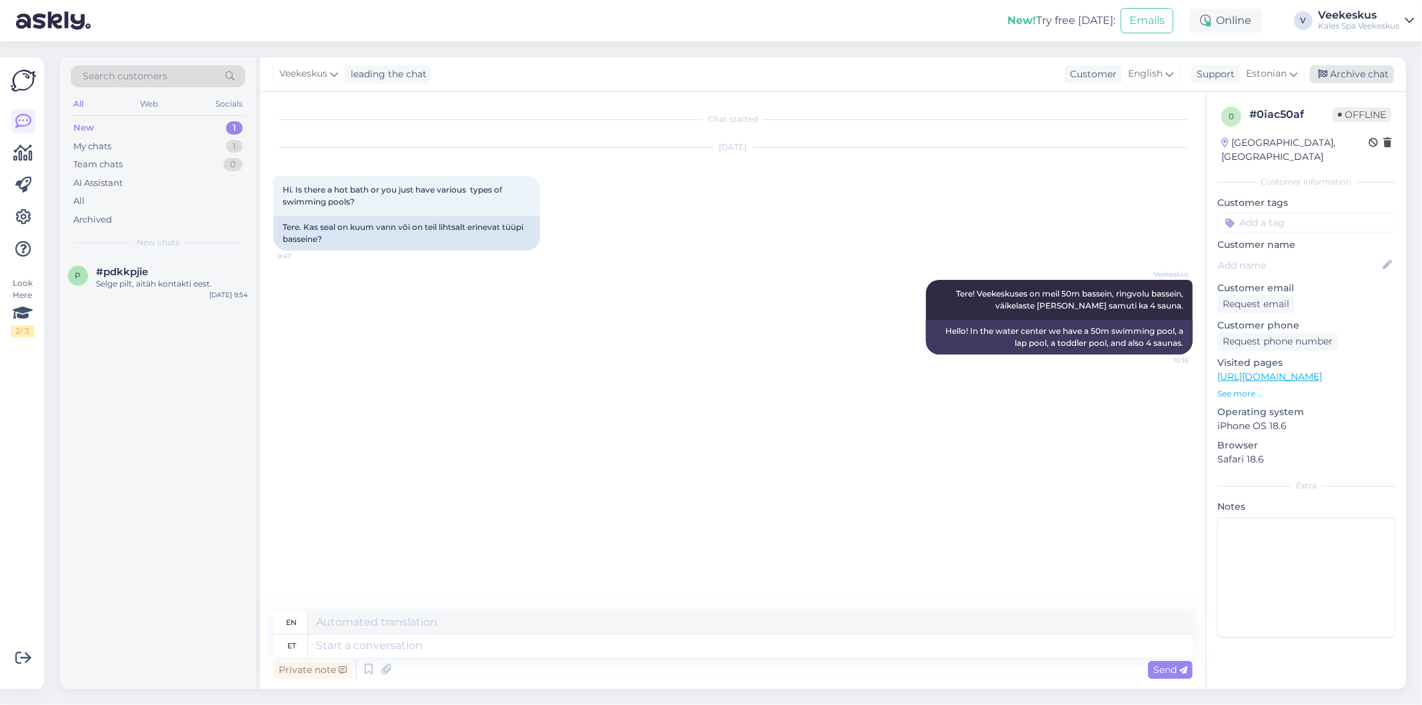
click at [1358, 71] on div "Archive chat" at bounding box center [1352, 74] width 84 height 18
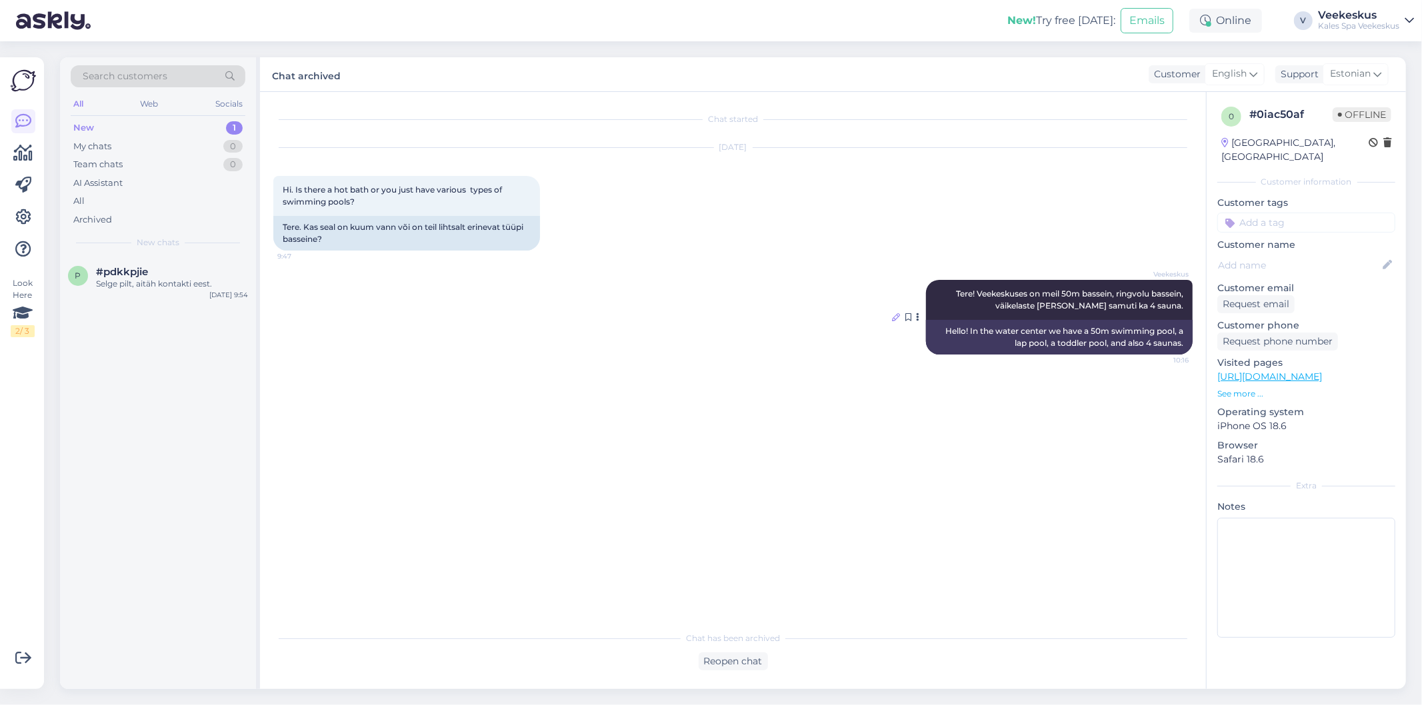
click at [896, 314] on icon at bounding box center [896, 317] width 8 height 8
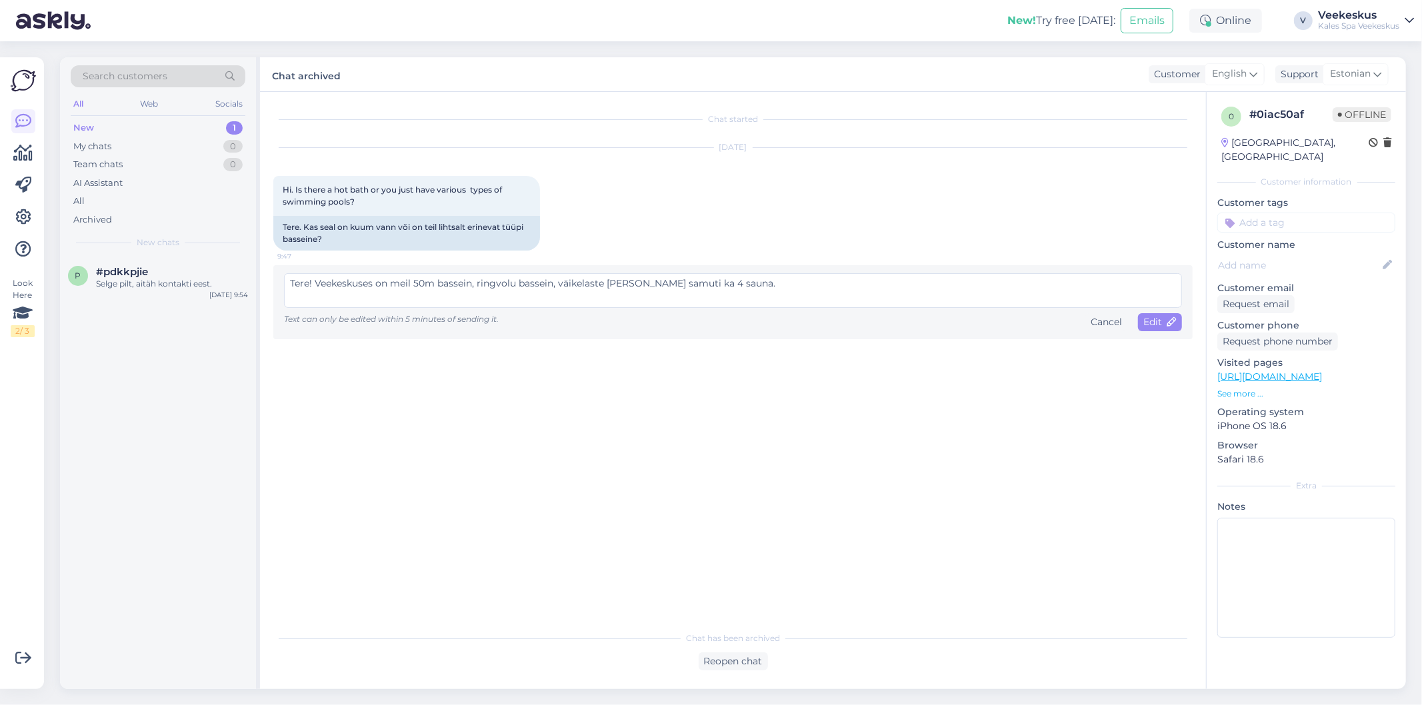
click at [499, 283] on textarea "Tere! Veekeskuses on meil 50m bassein, ringvolu bassein, väikelaste [PERSON_NAM…" at bounding box center [733, 290] width 898 height 35
type textarea "Tere! Veekeskuses on meil 50m bassein, ringvoolu bassein, väikelaste [PERSON_NA…"
click at [1162, 325] on span "Edit" at bounding box center [1159, 322] width 33 height 12
